Goal: Information Seeking & Learning: Find specific fact

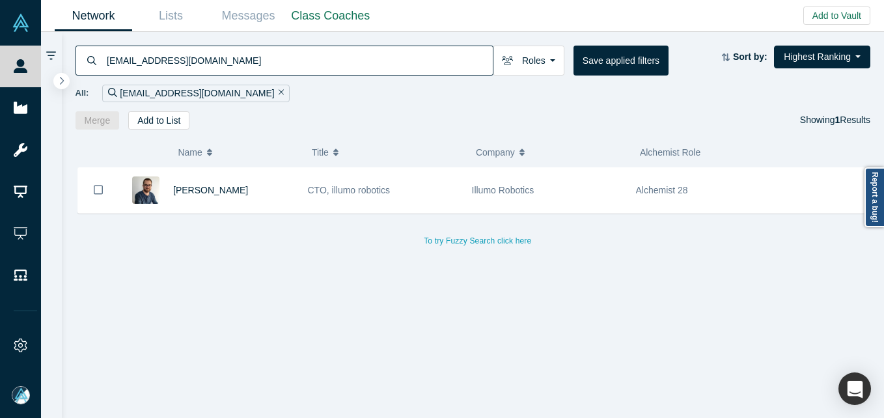
click at [217, 38] on div "[EMAIL_ADDRESS][DOMAIN_NAME] Roles Founders Faculty Mentors Alumni Mentor Angel…" at bounding box center [473, 81] width 822 height 98
click at [212, 69] on input "[EMAIL_ADDRESS][DOMAIN_NAME]" at bounding box center [298, 60] width 387 height 31
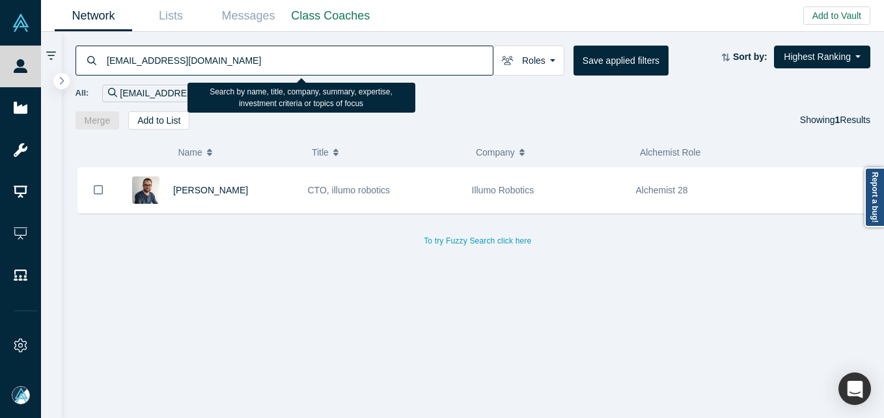
click at [212, 69] on input "[EMAIL_ADDRESS][DOMAIN_NAME]" at bounding box center [298, 60] width 387 height 31
paste input "jramsaran@fukuda"
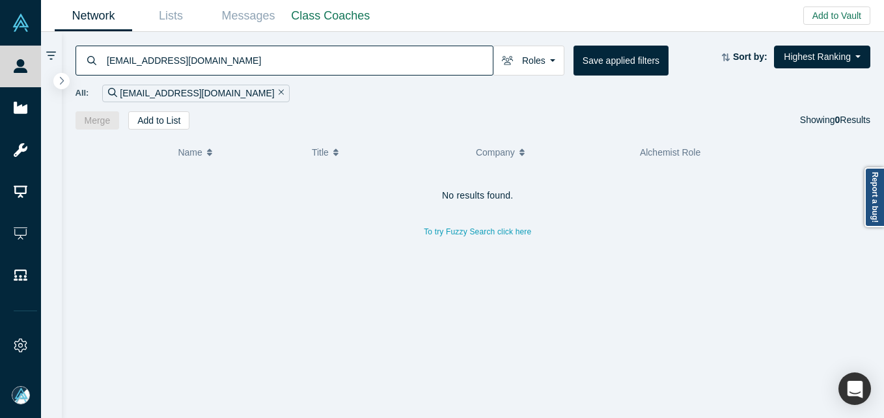
click at [269, 64] on input "[EMAIL_ADDRESS][DOMAIN_NAME]" at bounding box center [298, 60] width 387 height 31
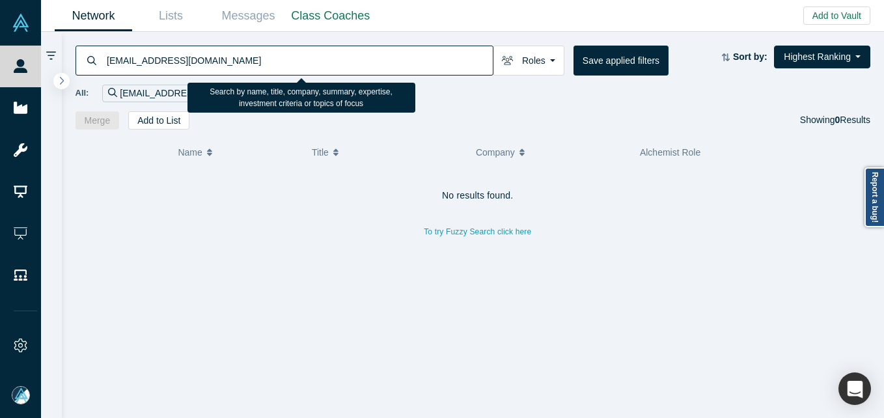
click at [269, 64] on input "[EMAIL_ADDRESS][DOMAIN_NAME]" at bounding box center [298, 60] width 387 height 31
paste input "farhan.[PERSON_NAME]@accenture"
click at [291, 68] on input "[EMAIL_ADDRESS][PERSON_NAME][DOMAIN_NAME]" at bounding box center [298, 60] width 387 height 31
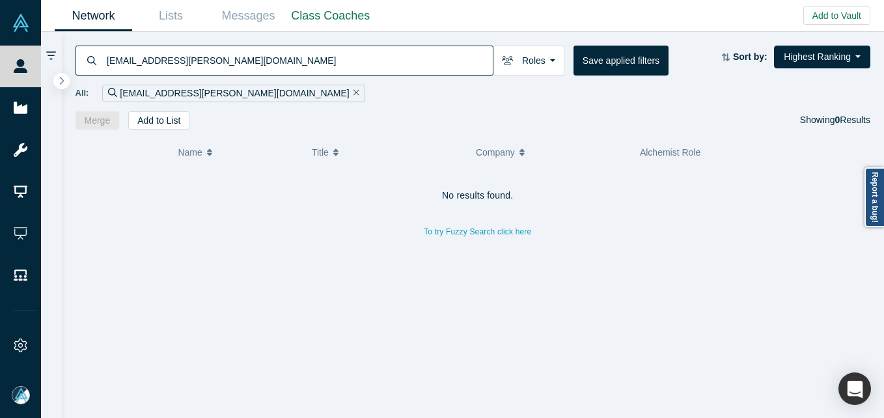
click at [291, 68] on input "[EMAIL_ADDRESS][PERSON_NAME][DOMAIN_NAME]" at bounding box center [298, 60] width 387 height 31
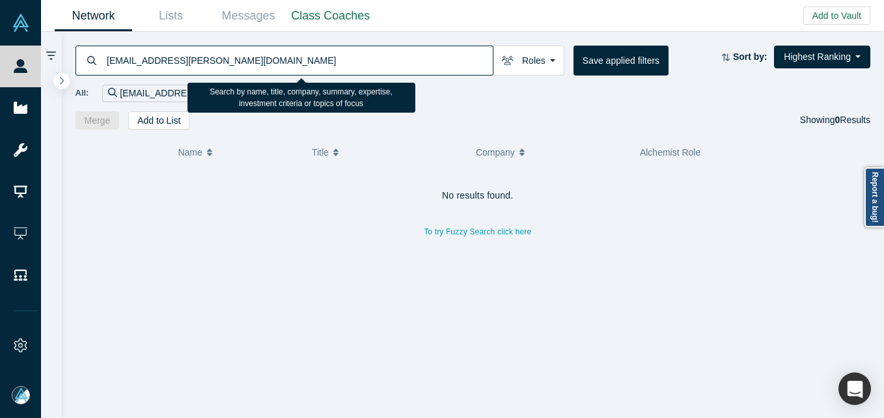
click at [291, 68] on input "[EMAIL_ADDRESS][PERSON_NAME][DOMAIN_NAME]" at bounding box center [298, 60] width 387 height 31
paste input "sunny.bedi@snowflak"
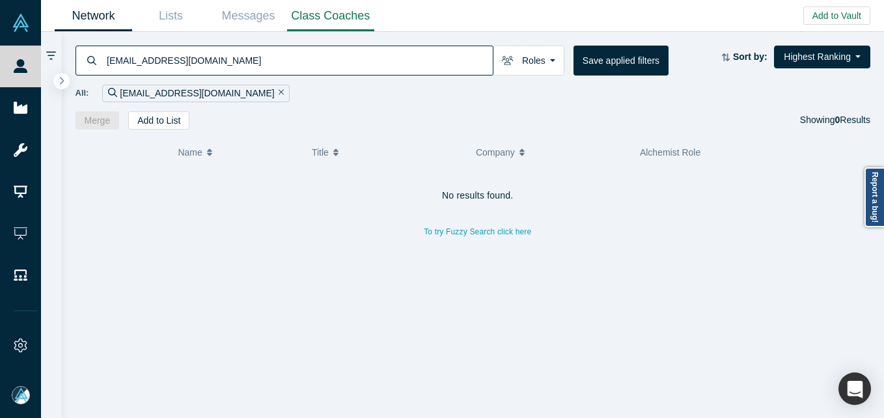
type input "[EMAIL_ADDRESS][DOMAIN_NAME]"
